Goal: Entertainment & Leisure: Consume media (video, audio)

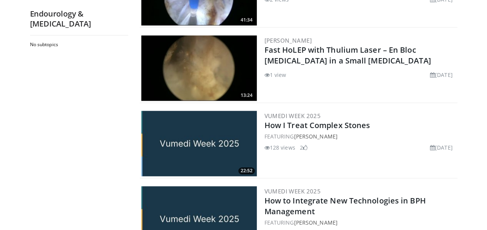
scroll to position [391, 0]
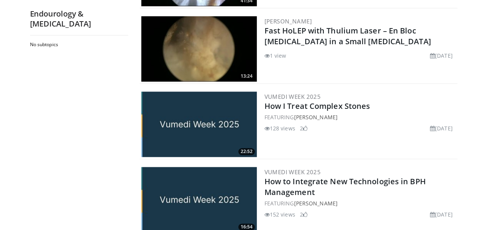
click at [209, 115] on img at bounding box center [199, 124] width 116 height 65
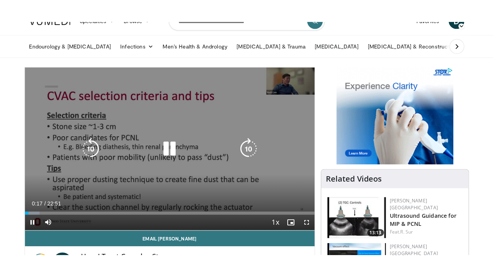
scroll to position [35, 0]
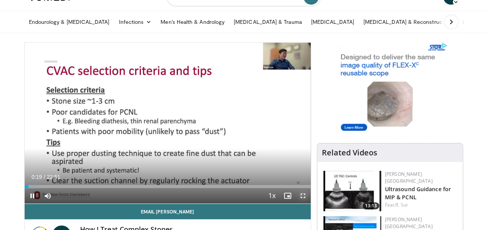
click at [309, 204] on span "Video Player" at bounding box center [302, 195] width 15 height 15
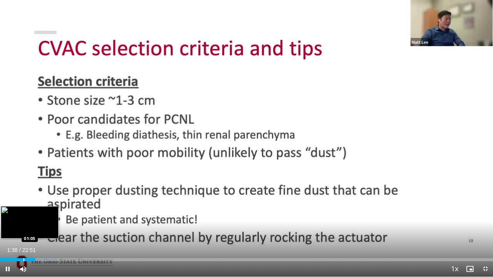
click at [23, 230] on div "Progress Bar" at bounding box center [23, 259] width 1 height 3
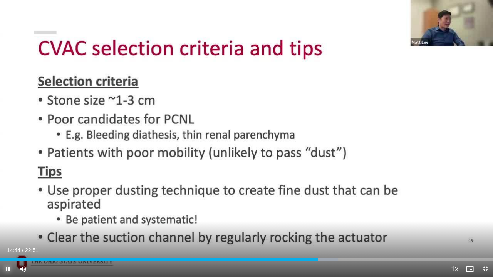
click at [8, 230] on span "Video Player" at bounding box center [7, 269] width 15 height 15
drag, startPoint x: 8, startPoint y: 267, endPoint x: 1, endPoint y: 272, distance: 9.4
click at [1, 230] on span "Video Player" at bounding box center [7, 269] width 15 height 15
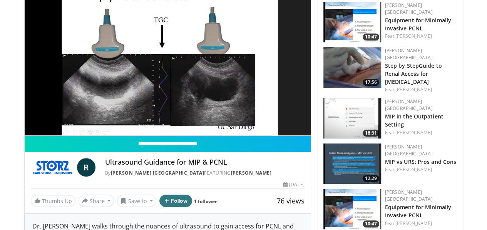
scroll to position [158, 0]
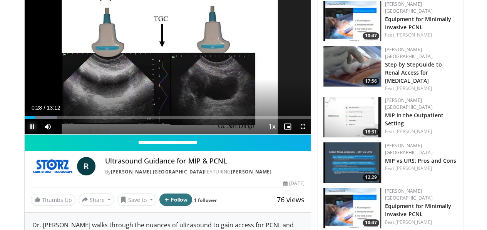
click at [25, 134] on span "Video Player" at bounding box center [32, 126] width 15 height 15
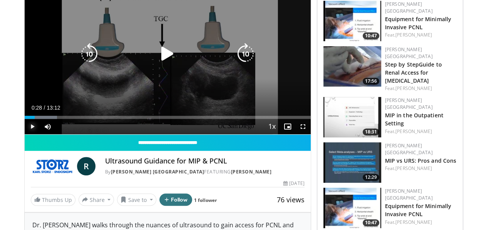
drag, startPoint x: 12, startPoint y: 140, endPoint x: 134, endPoint y: 82, distance: 134.7
click at [134, 82] on video-js "**********" at bounding box center [168, 53] width 286 height 161
